Goal: Task Accomplishment & Management: Complete application form

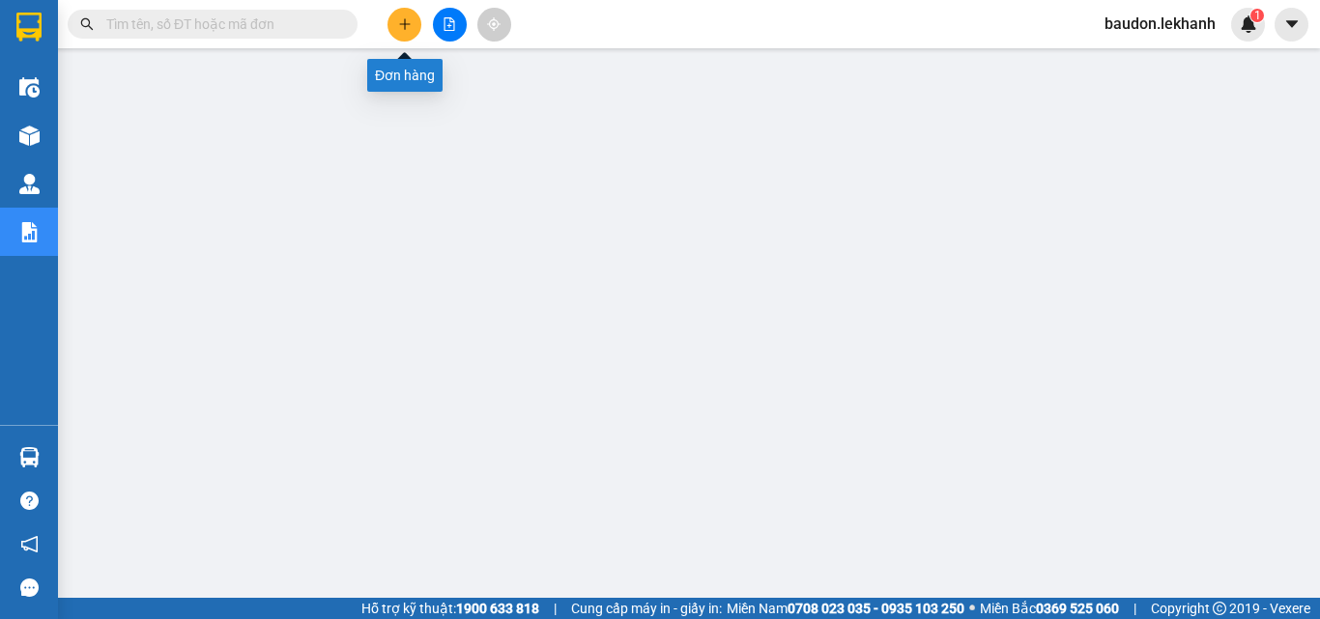
click at [398, 23] on icon "plus" at bounding box center [405, 24] width 14 height 14
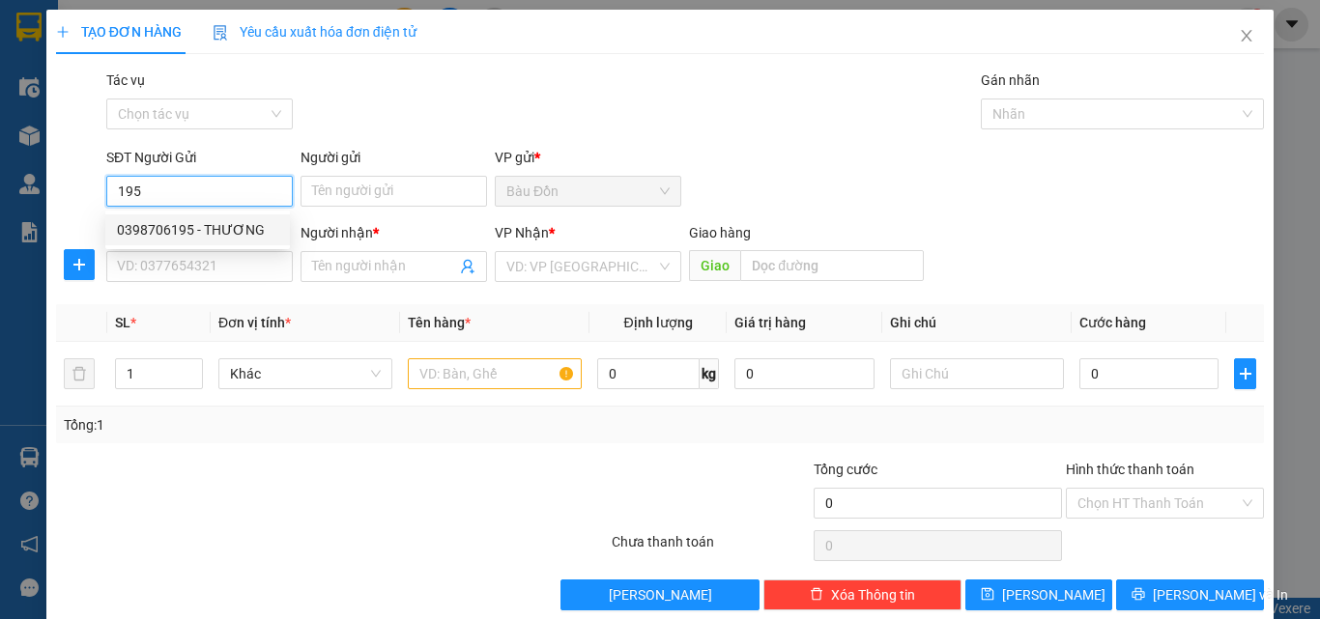
click at [145, 230] on div "0398706195 - THƯƠNG" at bounding box center [197, 229] width 161 height 21
type input "0398706195"
type input "THƯƠNG"
type input "0901469473"
type input "VY"
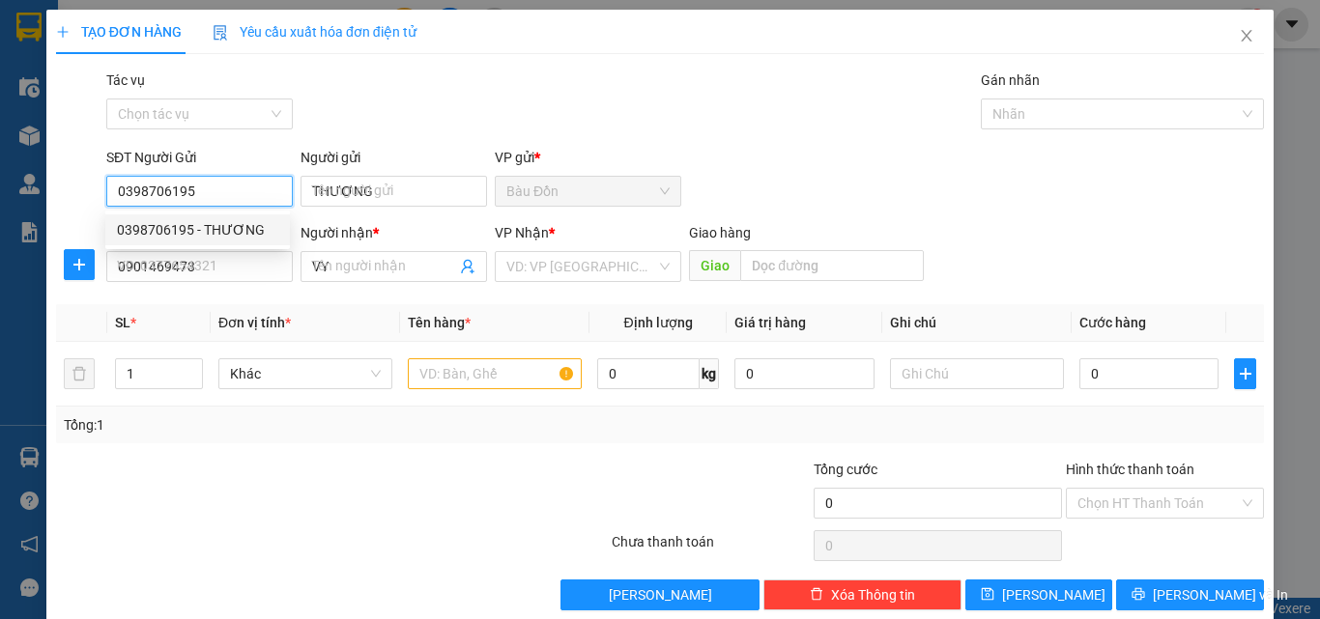
type input "80.000"
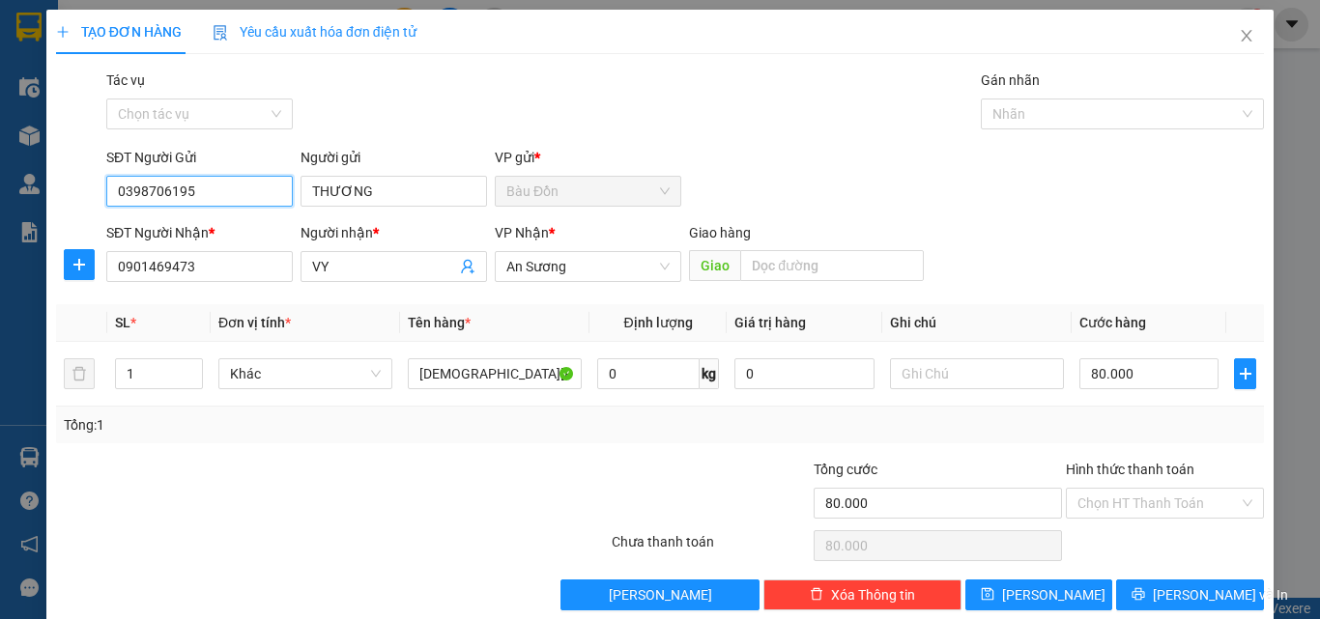
type input "0398706195"
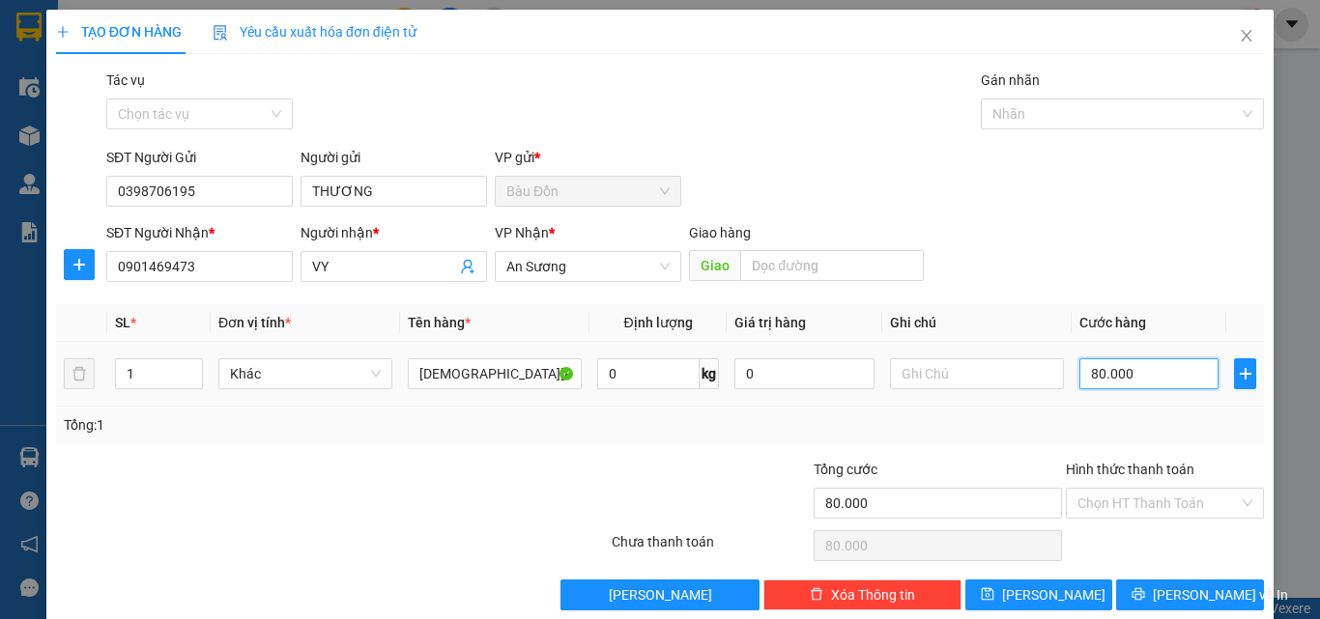
click at [1079, 380] on input "80.000" at bounding box center [1148, 373] width 139 height 31
type input "5"
type input "50"
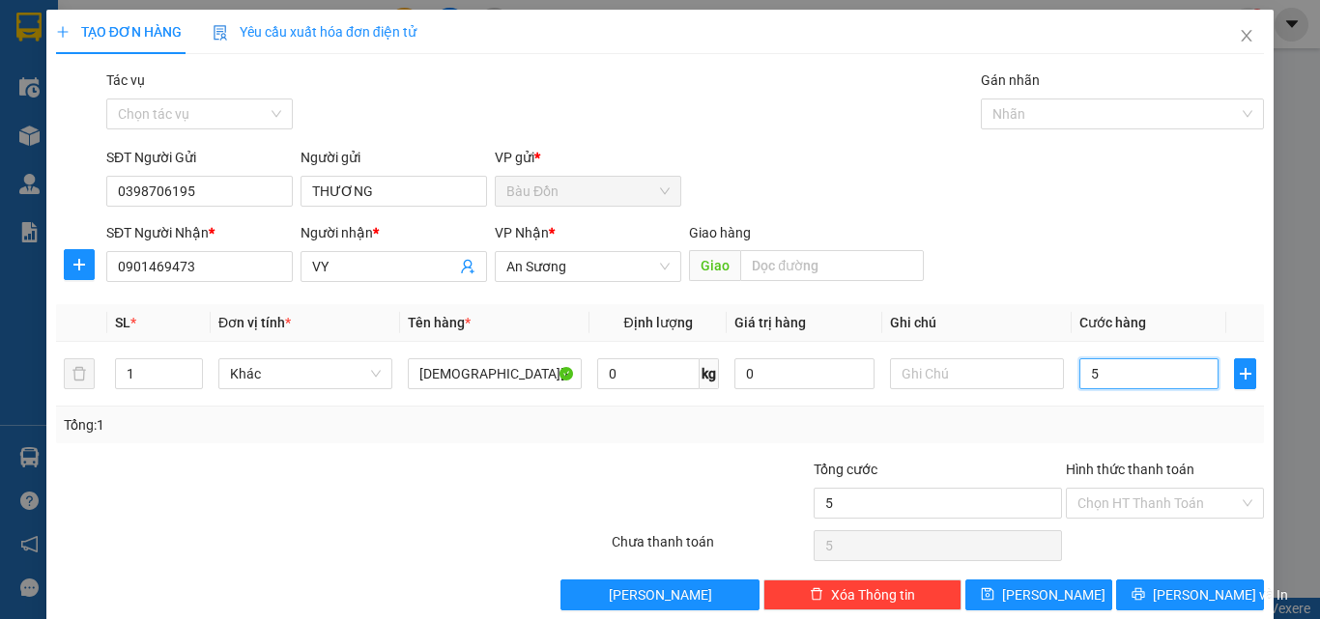
type input "50"
type input "500"
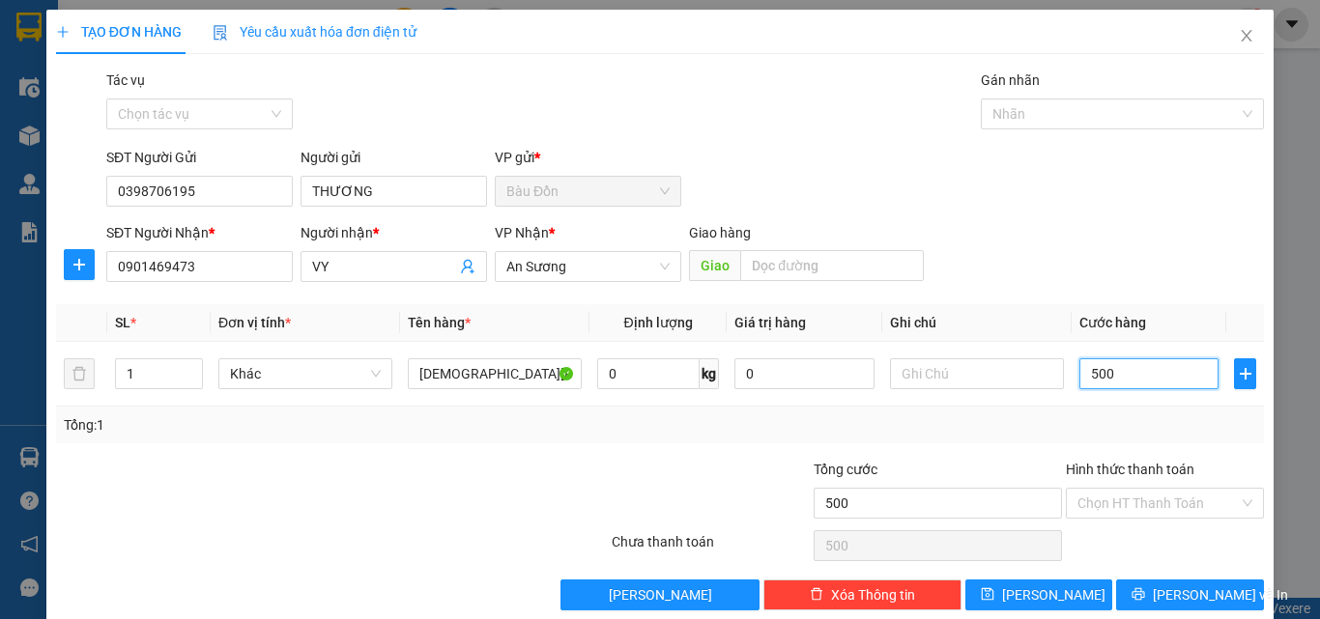
type input "5.000"
type input "50.000"
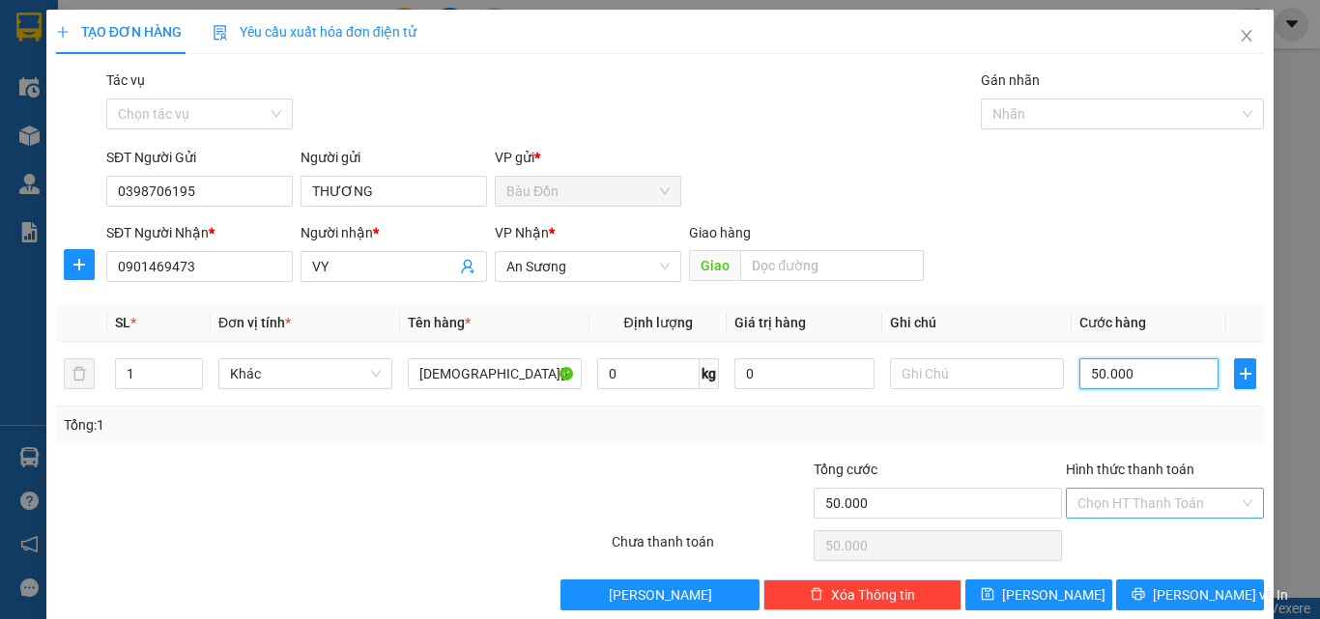
type input "50.000"
click at [1149, 502] on input "Hình thức thanh toán" at bounding box center [1157, 503] width 161 height 29
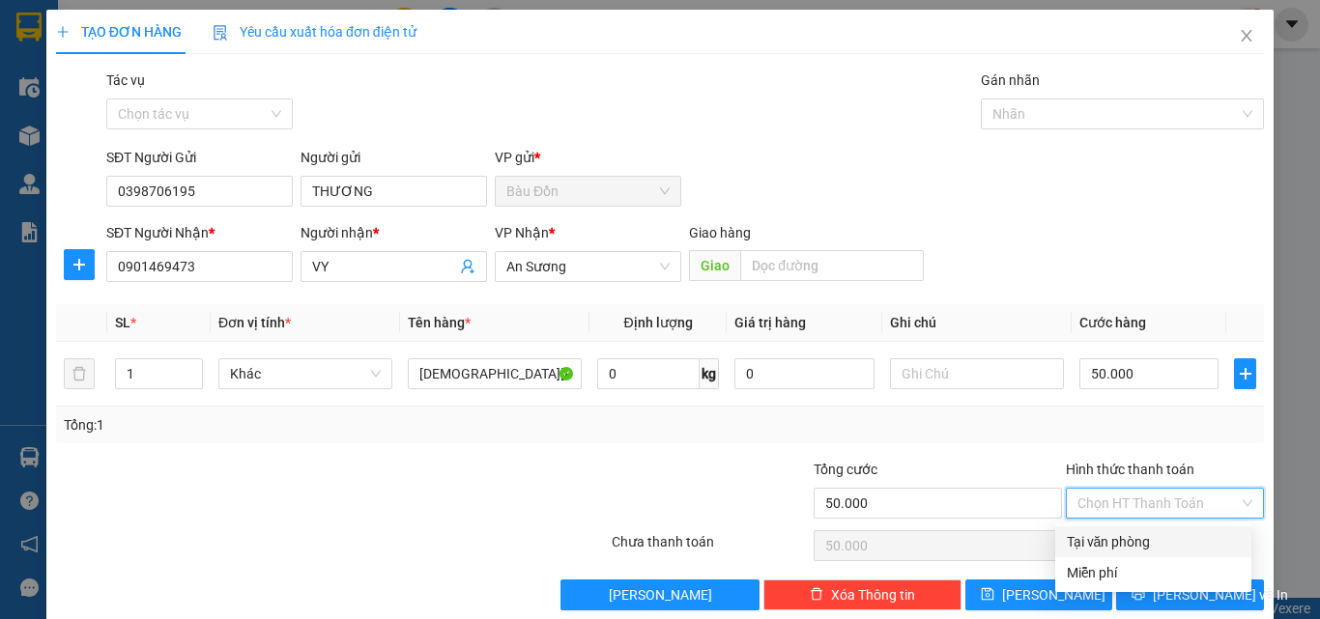
click at [1154, 542] on div "Tại văn phòng" at bounding box center [1153, 541] width 173 height 21
type input "0"
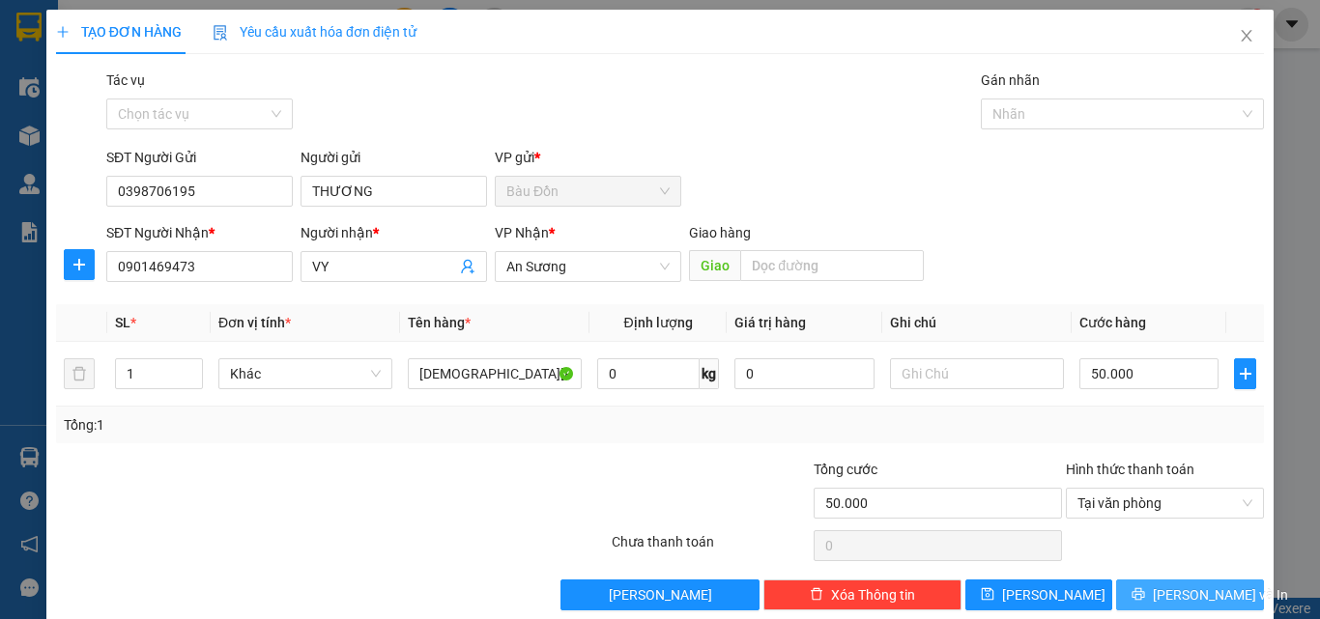
click at [1201, 606] on button "[PERSON_NAME] và In" at bounding box center [1190, 595] width 148 height 31
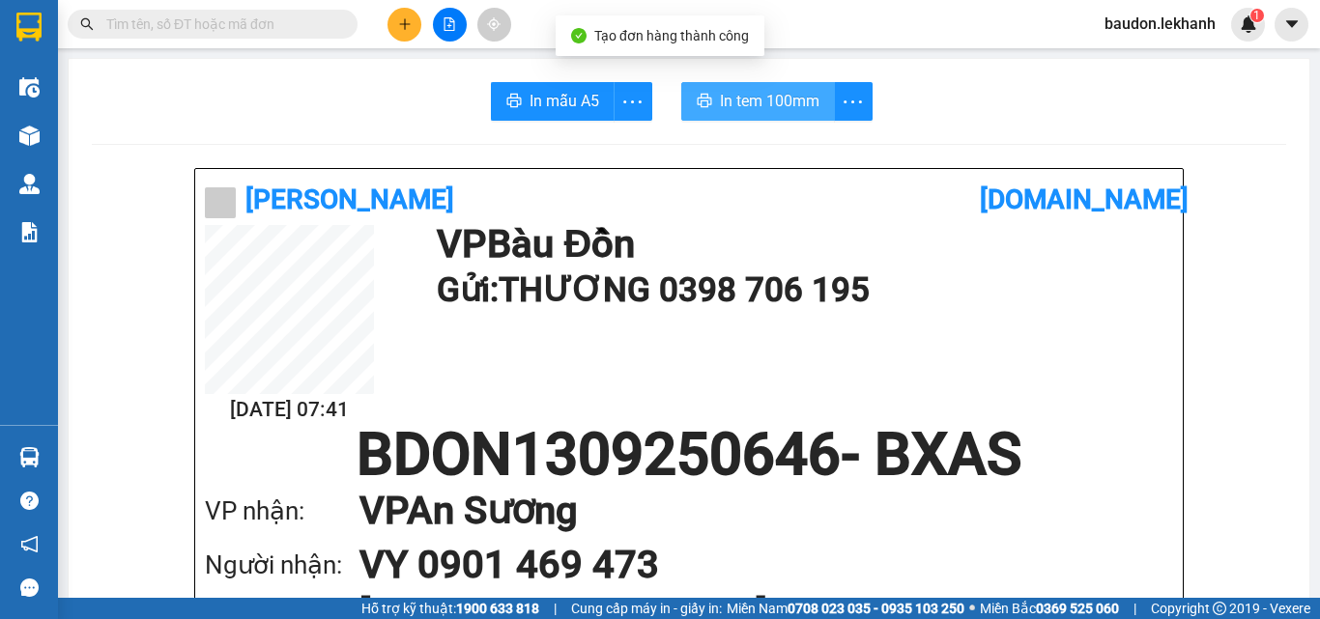
drag, startPoint x: 740, startPoint y: 108, endPoint x: 743, endPoint y: 87, distance: 21.5
click at [741, 108] on span "In tem 100mm" at bounding box center [770, 101] width 100 height 24
